Goal: Check status: Check status

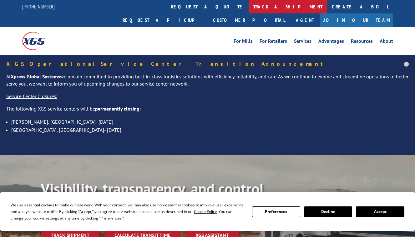
click at [248, 6] on link "track a shipment" at bounding box center [287, 6] width 78 height 13
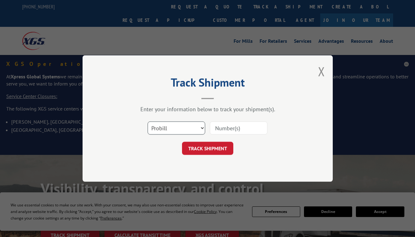
click at [178, 126] on select "Select category... Probill BOL PO" at bounding box center [175, 128] width 57 height 13
select select "bol"
click at [147, 122] on select "Select category... Probill BOL PO" at bounding box center [175, 128] width 57 height 13
click at [226, 130] on input at bounding box center [238, 128] width 57 height 13
paste input "437033"
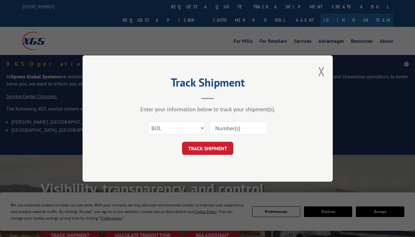
type input "437033"
click at [220, 147] on button "TRACK SHIPMENT" at bounding box center [207, 148] width 51 height 13
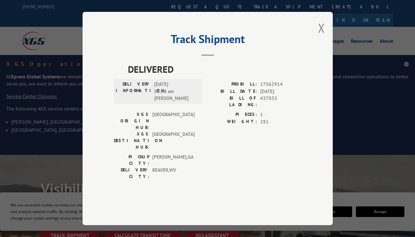
drag, startPoint x: 184, startPoint y: 100, endPoint x: 145, endPoint y: 99, distance: 39.4
click at [145, 99] on div "DELIVERY INFORMATION: [DATE] 08:38 am [PERSON_NAME]" at bounding box center [158, 91] width 84 height 21
drag, startPoint x: 180, startPoint y: 114, endPoint x: 130, endPoint y: 101, distance: 52.2
click at [130, 101] on div "DELIVERY INFORMATION: [DATE] 08:38 am [PERSON_NAME]" at bounding box center [158, 91] width 84 height 21
copy div "DELIVERY INFORMATION: [DATE] 08:38 am [PERSON_NAME]"
